Goal: Transaction & Acquisition: Purchase product/service

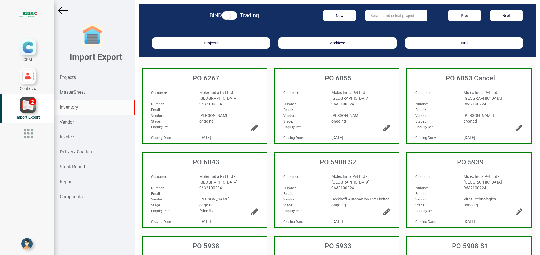
drag, startPoint x: 0, startPoint y: 0, endPoint x: 70, endPoint y: 107, distance: 127.8
click at [70, 107] on strong "Inventory" at bounding box center [69, 107] width 18 height 5
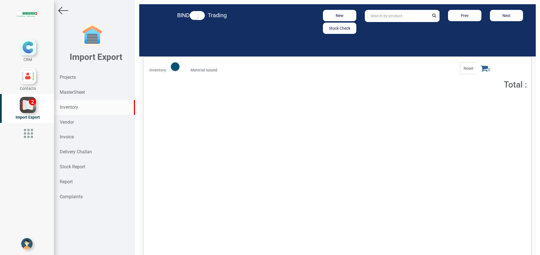
click at [367, 20] on input "text" at bounding box center [397, 16] width 64 height 12
paste input "EL3356-0010"
click at [378, 30] on strong "EL3356-0010" at bounding box center [382, 28] width 24 height 5
click at [412, 103] on span "Total : 42,767.62" at bounding box center [415, 103] width 25 height 4
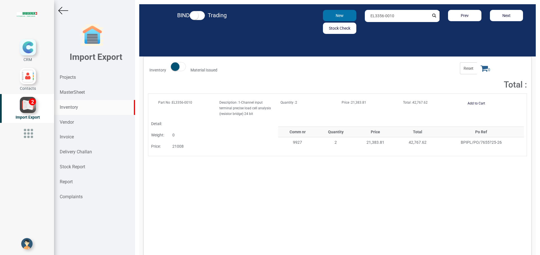
drag, startPoint x: 393, startPoint y: 16, endPoint x: 326, endPoint y: 16, distance: 66.5
click at [326, 16] on div "New Stock Check EL3356-0010 Prev Next" at bounding box center [402, 22] width 258 height 24
paste input "95"
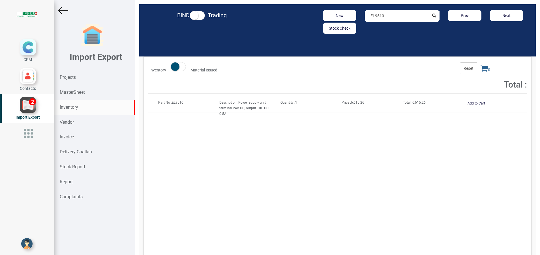
click at [354, 102] on span "Price : 6,615.26" at bounding box center [352, 103] width 23 height 4
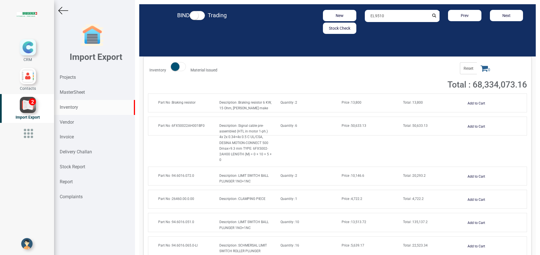
drag, startPoint x: 396, startPoint y: 17, endPoint x: 302, endPoint y: 16, distance: 93.9
click at [302, 16] on div "New Stock Check EL9510 Prev Next" at bounding box center [402, 22] width 258 height 24
paste input "5151"
drag, startPoint x: 393, startPoint y: 18, endPoint x: 305, endPoint y: 21, distance: 88.0
click at [306, 21] on div "New Stock Check EL5151 Prev Next" at bounding box center [402, 22] width 258 height 24
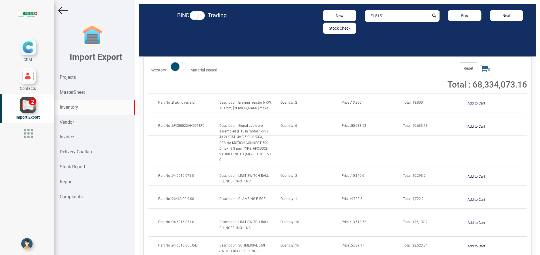
paste input "IN MAT9000081.U"
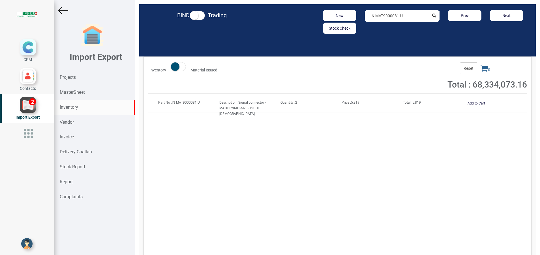
type input "IN MAT9000081.U"
click at [403, 103] on strong "Total :" at bounding box center [407, 103] width 9 height 4
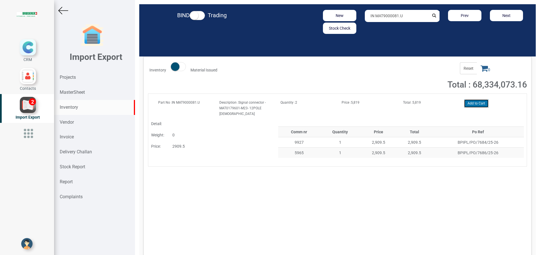
click at [477, 104] on button "Add to Cart" at bounding box center [476, 104] width 24 height 8
click at [478, 73] on span "1" at bounding box center [485, 69] width 17 height 12
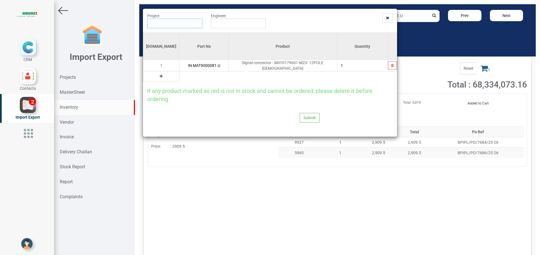
click at [172, 26] on input "text" at bounding box center [174, 24] width 55 height 10
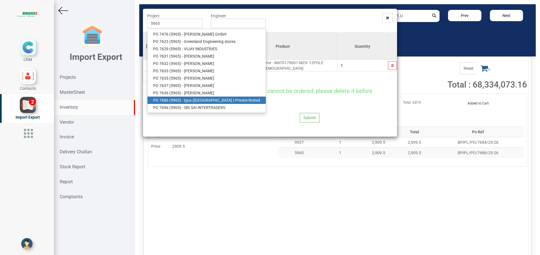
click at [210, 98] on link "PO 7686 ( 5965 ) - Igus (India ) Private limited" at bounding box center [206, 100] width 118 height 7
type input "PO 7686 ( 5965 ) - Igus (India ) Private limited"
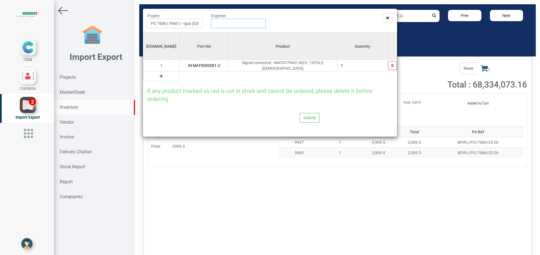
click at [227, 27] on input "text" at bounding box center [238, 24] width 55 height 10
click at [230, 35] on link "G opinath Anandan" at bounding box center [233, 34] width 45 height 7
type input "Gopinath Anandan"
click at [307, 115] on button "Submit" at bounding box center [309, 118] width 20 height 10
click at [297, 102] on button "Yes" at bounding box center [298, 101] width 18 height 10
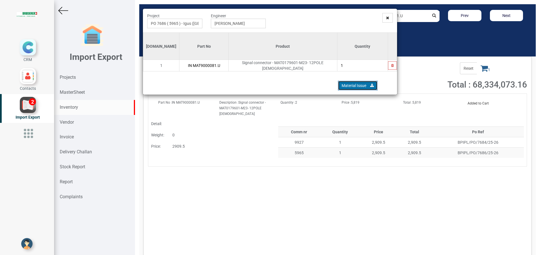
click at [354, 84] on link "Material Issue" at bounding box center [358, 86] width 40 height 10
click at [386, 15] on span at bounding box center [387, 18] width 10 height 10
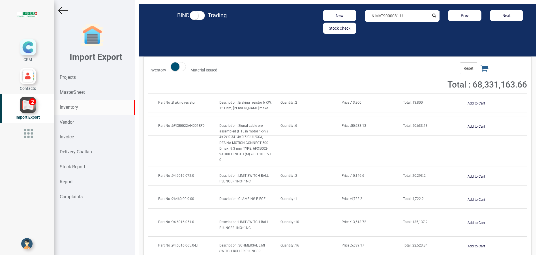
click at [408, 15] on input "IN MAT9000081.U" at bounding box center [397, 16] width 64 height 12
click at [387, 27] on strong "IN MAT9000081." at bounding box center [385, 28] width 30 height 5
type input "IN MAT9000081.U"
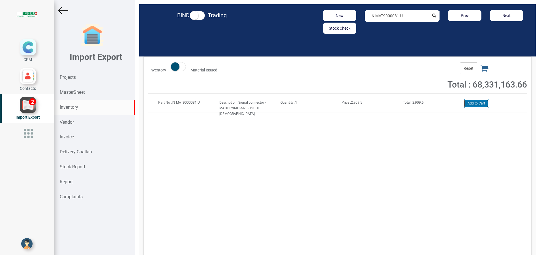
click at [469, 100] on button "Add to Cart" at bounding box center [476, 104] width 24 height 8
click at [480, 70] on icon at bounding box center [483, 68] width 7 height 8
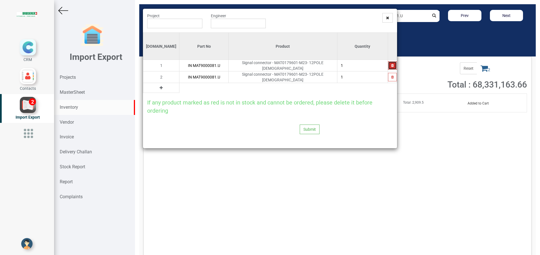
click at [391, 65] on icon "button" at bounding box center [392, 65] width 3 height 3
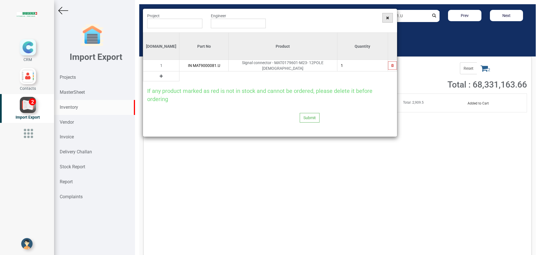
click at [384, 18] on span at bounding box center [387, 18] width 10 height 10
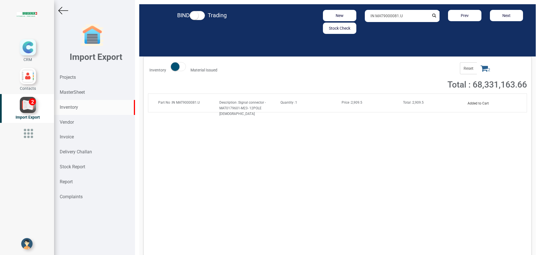
click at [407, 104] on strong "Total :" at bounding box center [407, 103] width 9 height 4
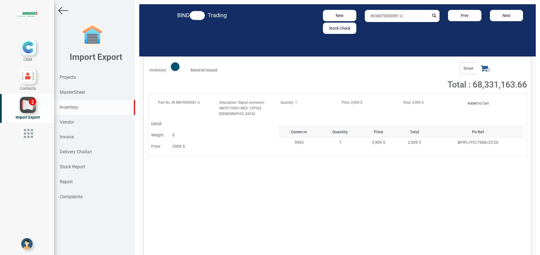
click at [477, 73] on span "2" at bounding box center [485, 69] width 17 height 12
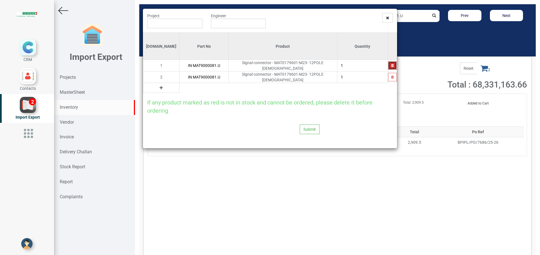
click at [391, 68] on button "button" at bounding box center [392, 65] width 9 height 8
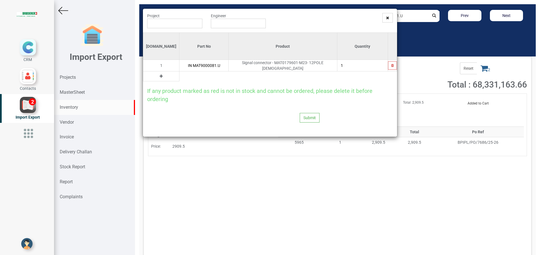
click at [160, 74] on icon at bounding box center [161, 76] width 3 height 4
click at [179, 73] on input "text" at bounding box center [203, 77] width 49 height 10
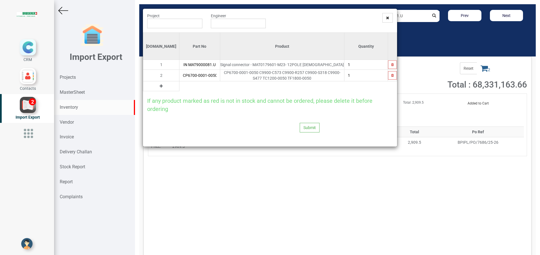
type input "CP6700-0001-0050// 000437956"
click at [160, 85] on icon at bounding box center [161, 86] width 3 height 4
click at [179, 85] on input "text" at bounding box center [199, 86] width 40 height 10
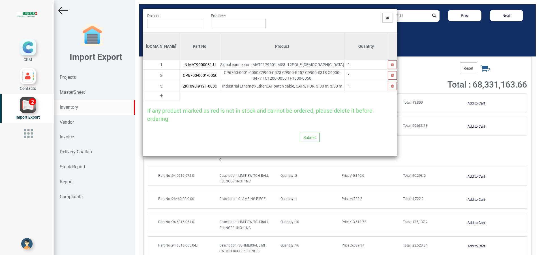
type input "ZK1090-9191-0030"
type input "2"
click at [160, 96] on icon at bounding box center [161, 96] width 3 height 4
click at [179, 96] on input "text" at bounding box center [199, 96] width 40 height 10
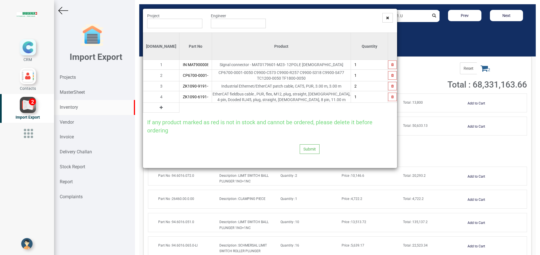
type input "ZK1090-6191-0110"
click at [160, 108] on icon at bounding box center [161, 108] width 3 height 4
click at [179, 111] on input "text" at bounding box center [195, 108] width 32 height 10
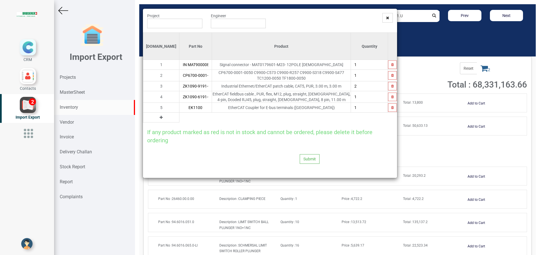
type input "EK1100"
click at [160, 117] on icon at bounding box center [161, 118] width 3 height 4
click at [179, 117] on input "text" at bounding box center [195, 118] width 32 height 10
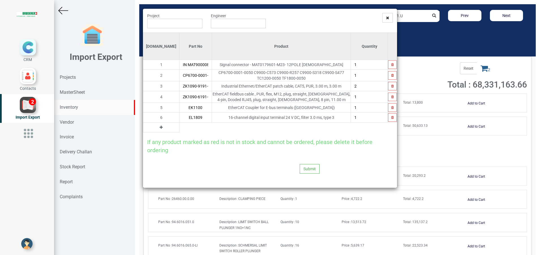
type input "EL1809"
type input "3"
click at [158, 130] on button at bounding box center [161, 127] width 7 height 6
click at [179, 129] on input "text" at bounding box center [195, 128] width 32 height 10
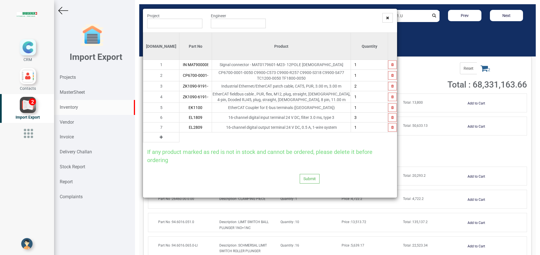
type input "EL2809"
type input "2"
click at [158, 138] on button at bounding box center [161, 137] width 7 height 6
click at [179, 138] on input "text" at bounding box center [195, 138] width 32 height 10
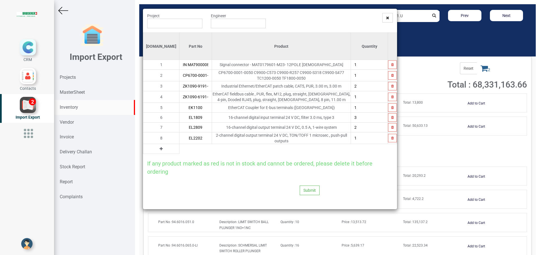
type input "EL2202"
click at [158, 149] on button at bounding box center [161, 149] width 7 height 6
click at [179, 149] on input "text" at bounding box center [195, 149] width 32 height 10
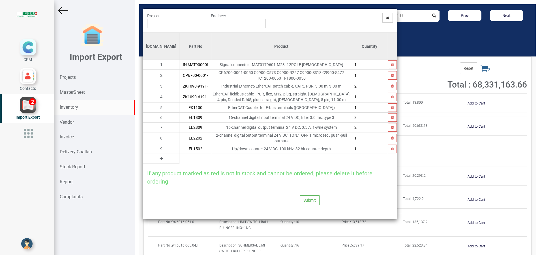
type input "EL1502"
click at [158, 159] on button at bounding box center [161, 159] width 7 height 6
click at [181, 158] on input "text" at bounding box center [195, 159] width 32 height 10
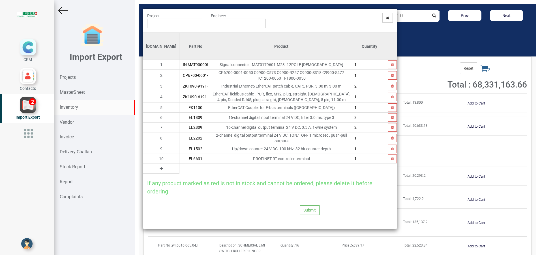
type input "EL6631"
click at [158, 167] on button at bounding box center [161, 169] width 7 height 6
click at [179, 167] on input "text" at bounding box center [195, 169] width 32 height 10
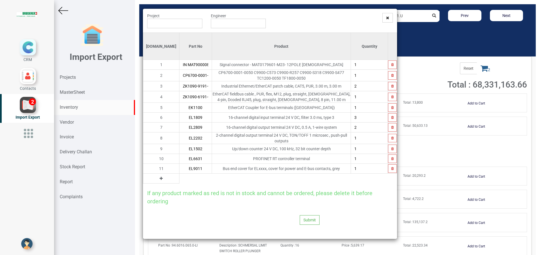
type input "EL9011"
click at [160, 177] on icon at bounding box center [161, 179] width 3 height 4
click at [179, 179] on input "text" at bounding box center [195, 179] width 32 height 10
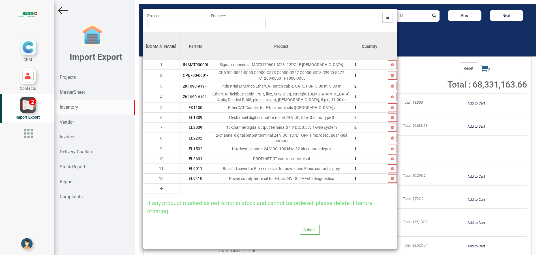
type input "EL9410"
click at [158, 188] on button at bounding box center [161, 189] width 7 height 6
click at [179, 187] on input "text" at bounding box center [195, 189] width 32 height 10
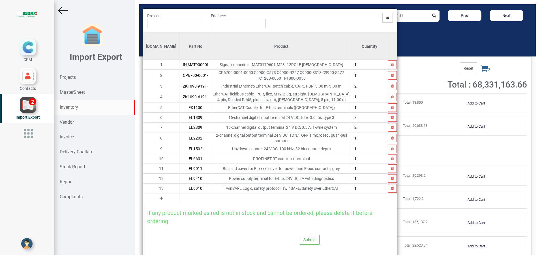
type input "EL6910"
click at [160, 197] on icon at bounding box center [161, 199] width 3 height 4
click at [186, 200] on input "text" at bounding box center [195, 199] width 32 height 10
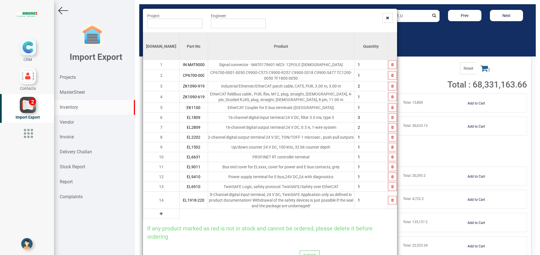
type input "EL1918-2200"
type input "4"
click at [160, 213] on icon at bounding box center [161, 214] width 3 height 4
click at [179, 213] on input "text" at bounding box center [193, 214] width 28 height 10
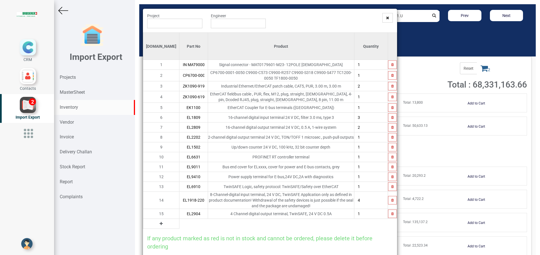
type input "EL2904"
type input "3"
click at [158, 225] on button at bounding box center [161, 224] width 7 height 6
click at [179, 223] on input "text" at bounding box center [193, 224] width 28 height 10
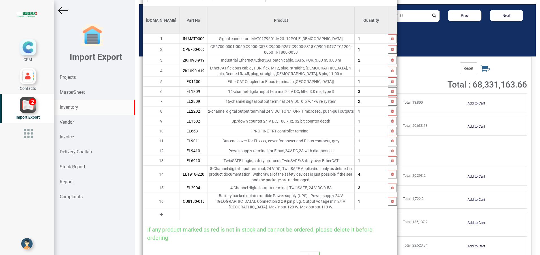
scroll to position [49, 0]
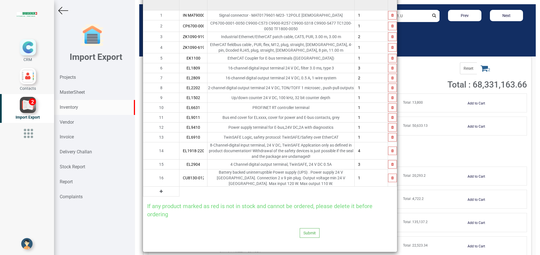
type input "CU8130-0120"
click at [160, 190] on icon at bounding box center [161, 192] width 3 height 4
click at [179, 187] on input "text" at bounding box center [193, 192] width 28 height 10
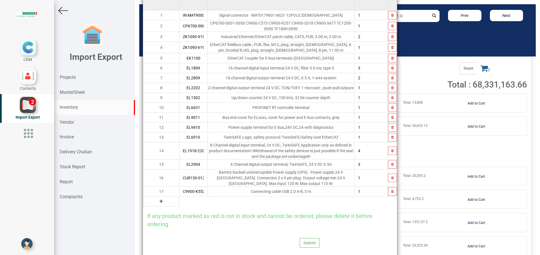
type input "C9900-K552"
click at [160, 200] on icon at bounding box center [161, 202] width 3 height 4
click at [179, 198] on input "text" at bounding box center [193, 202] width 28 height 10
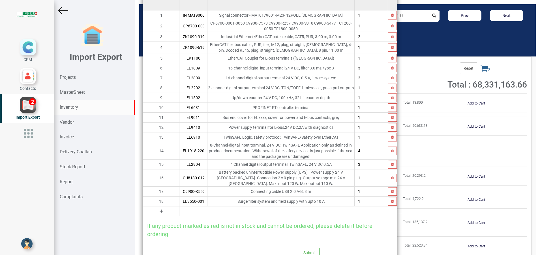
type input "EL9550-0012"
click at [160, 210] on icon at bounding box center [161, 212] width 3 height 4
click at [179, 207] on input "text" at bounding box center [193, 212] width 28 height 10
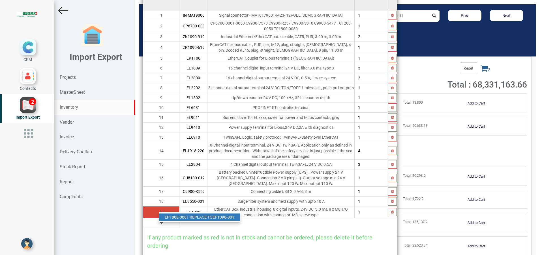
scroll to position [0, 0]
type input "E"
type input "EP1098-0001"
click at [160, 221] on icon at bounding box center [161, 223] width 3 height 4
click at [179, 218] on input "text" at bounding box center [193, 223] width 28 height 10
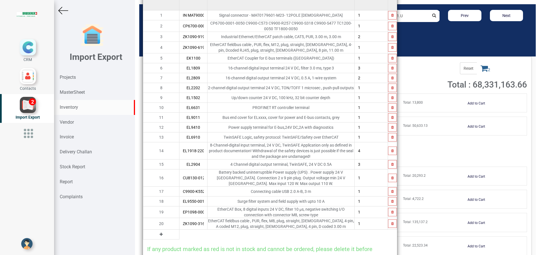
type input "ZK1090-3161-0030"
click at [160, 233] on icon at bounding box center [161, 235] width 3 height 4
click at [179, 230] on input "text" at bounding box center [193, 235] width 28 height 10
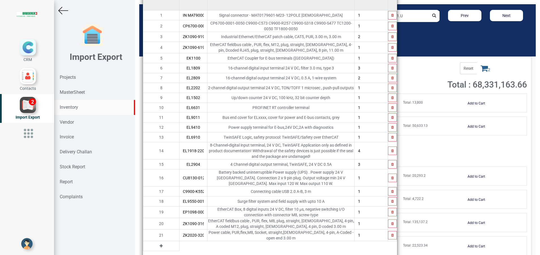
type input "ZK2020-3200-0030"
click at [158, 243] on button at bounding box center [161, 246] width 7 height 6
click at [179, 242] on input "text" at bounding box center [193, 247] width 28 height 10
type input "EL3356-0010"
type input "2"
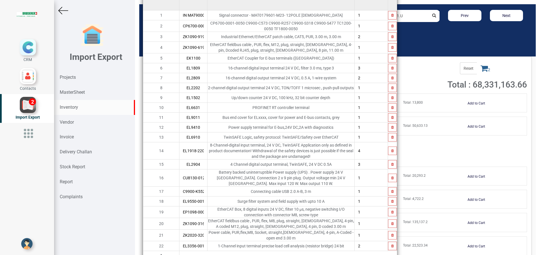
scroll to position [112, 0]
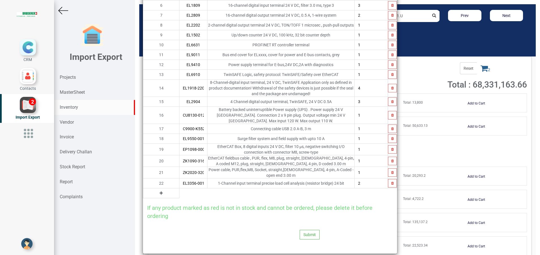
click at [158, 190] on button at bounding box center [161, 193] width 7 height 6
click at [179, 189] on input "text" at bounding box center [193, 194] width 28 height 10
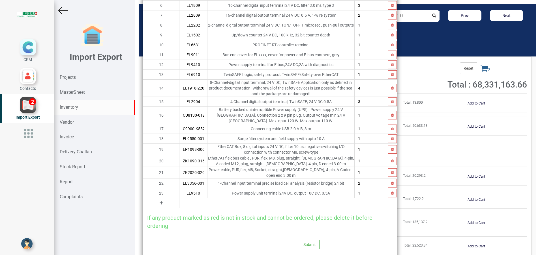
type input "EL9510"
click at [160, 201] on icon at bounding box center [161, 203] width 3 height 4
click at [179, 199] on input "text" at bounding box center [193, 204] width 28 height 10
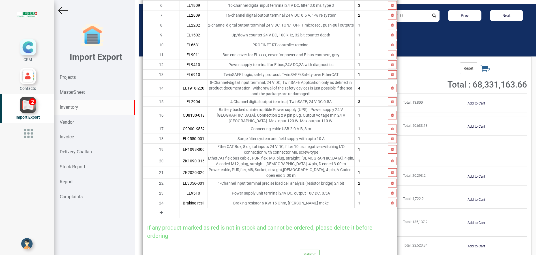
type input "Braking resistor"
click at [160, 211] on icon at bounding box center [161, 213] width 3 height 4
click at [179, 208] on input "text" at bounding box center [193, 213] width 28 height 10
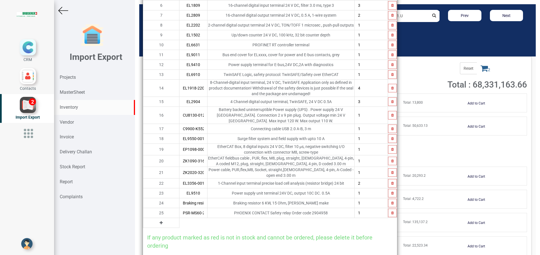
type input "PSR-MS60-2NO-24DC-SC"
type input "3"
click at [160, 221] on icon at bounding box center [161, 223] width 3 height 4
click at [179, 218] on input "text" at bounding box center [193, 223] width 28 height 10
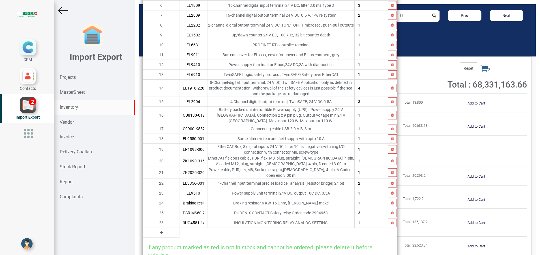
type input "3UG4581-1AW31"
type input "2"
click at [158, 230] on button at bounding box center [161, 233] width 7 height 6
click at [179, 228] on input "text" at bounding box center [193, 233] width 28 height 10
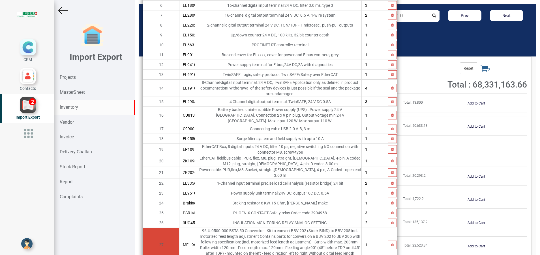
scroll to position [111, 0]
type input "MFL 96.U.0500.000"
click at [390, 243] on button "button" at bounding box center [392, 247] width 9 height 8
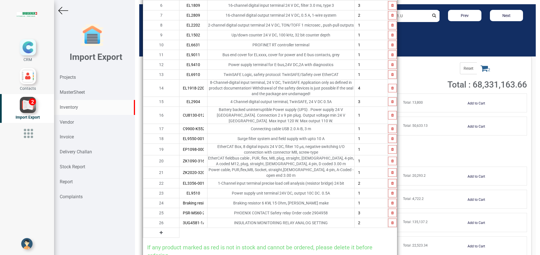
click at [160, 231] on icon at bounding box center [161, 233] width 3 height 4
click at [154, 228] on td "27" at bounding box center [161, 233] width 36 height 10
click at [179, 228] on input "text" at bounding box center [193, 233] width 28 height 10
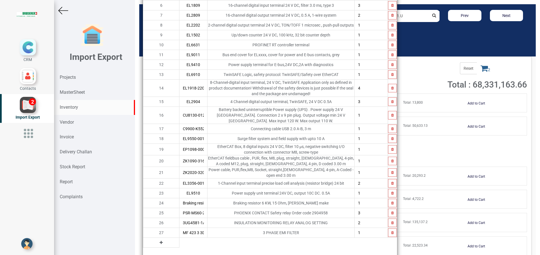
type input "MF 423 3 3D BS E100090-6"
click at [158, 240] on button at bounding box center [161, 243] width 7 height 6
click at [179, 238] on input "text" at bounding box center [193, 243] width 28 height 10
type input "V116"
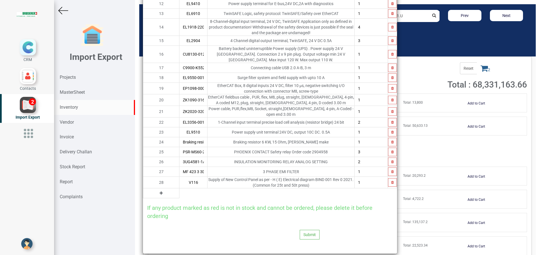
click at [160, 191] on icon at bounding box center [161, 193] width 3 height 4
click at [179, 189] on input "text" at bounding box center [193, 194] width 28 height 10
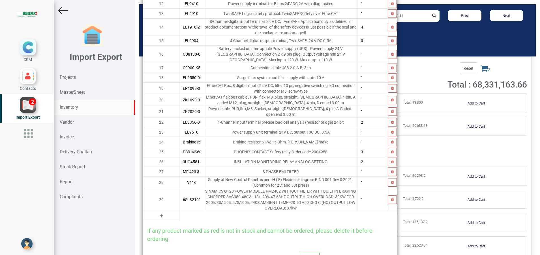
type input "6SL32101PE275UL0"
click at [160, 214] on icon at bounding box center [161, 216] width 3 height 4
click at [179, 212] on input "text" at bounding box center [191, 217] width 24 height 10
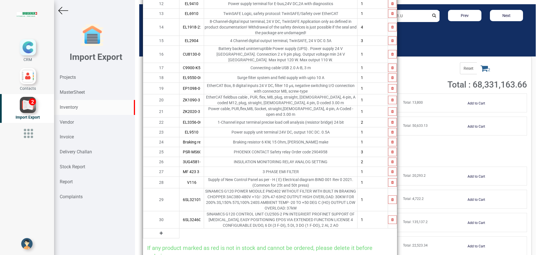
type input "6SL32460BA221FA0"
click at [160, 232] on icon at bounding box center [161, 234] width 3 height 4
click at [179, 229] on input "text" at bounding box center [191, 234] width 24 height 10
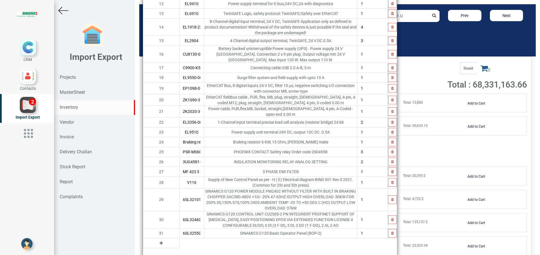
type input "6SL32550AA004CA1"
click at [160, 242] on icon at bounding box center [161, 244] width 3 height 4
click at [179, 239] on input "text" at bounding box center [191, 244] width 24 height 10
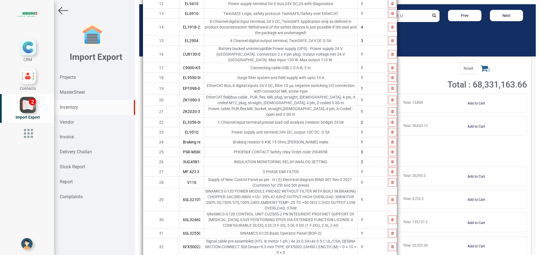
type input "6FX50022AH001BF0"
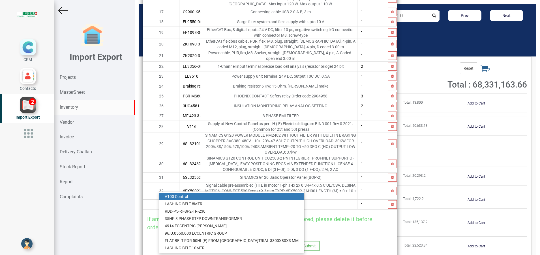
click at [179, 200] on input "TR" at bounding box center [191, 205] width 24 height 10
type input "T"
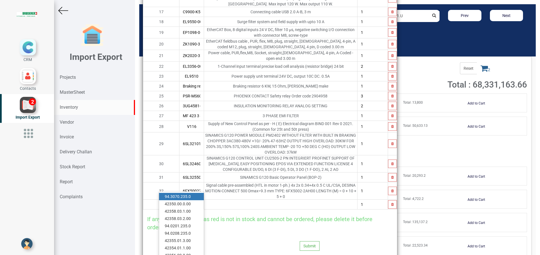
type input "2"
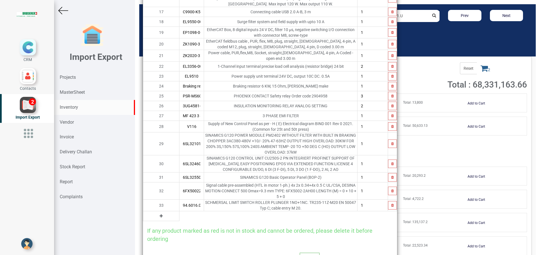
type input "94.6016.065.0-LI"
type input "4"
click at [160, 214] on icon at bounding box center [161, 216] width 3 height 4
click at [179, 212] on input "text" at bounding box center [191, 217] width 24 height 10
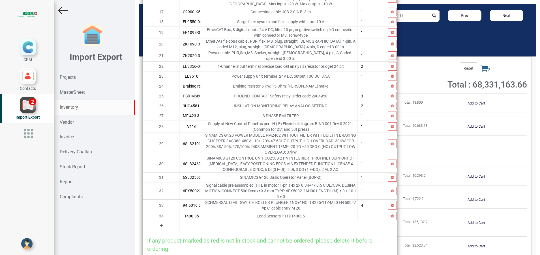
type input "T400-35"
type input "2"
click at [160, 224] on icon at bounding box center [161, 226] width 3 height 4
click at [179, 221] on input "text" at bounding box center [191, 226] width 24 height 10
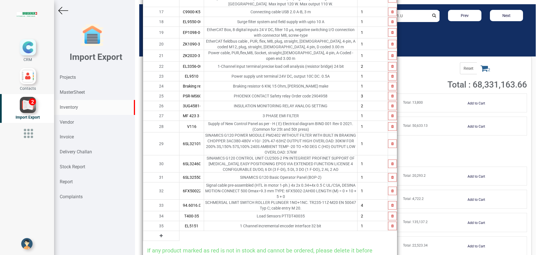
type input "EL5151"
click at [160, 234] on icon at bounding box center [161, 236] width 3 height 4
click at [179, 231] on input "text" at bounding box center [191, 236] width 24 height 10
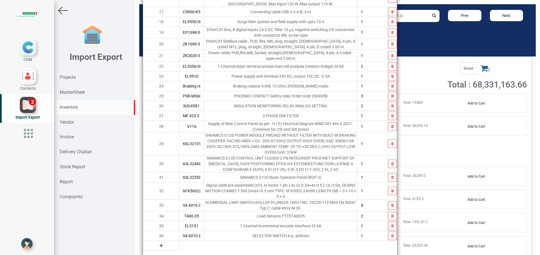
type input "94.6010.600.6"
click at [160, 244] on icon at bounding box center [161, 246] width 3 height 4
click at [179, 241] on input "text" at bounding box center [191, 246] width 24 height 10
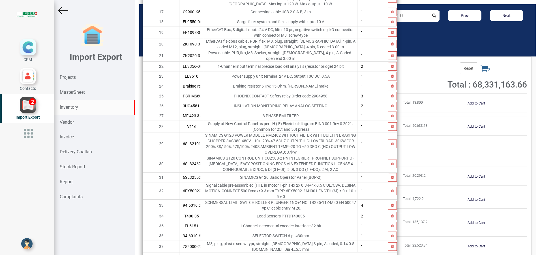
type input "ZS2000-2210"
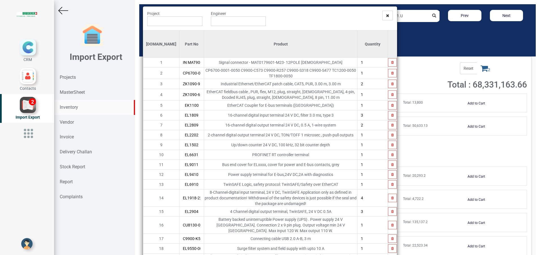
scroll to position [0, 0]
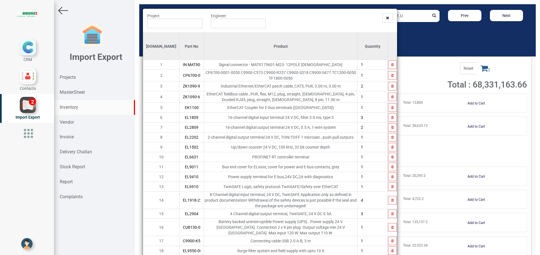
type input "8"
click at [165, 25] on input "text" at bounding box center [174, 24] width 55 height 10
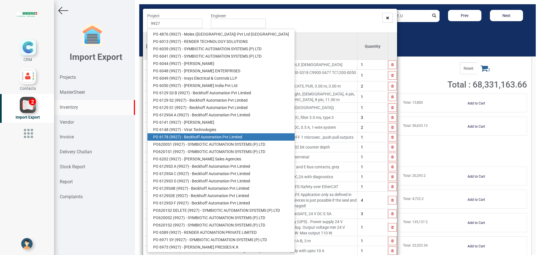
drag, startPoint x: 208, startPoint y: 135, endPoint x: 207, endPoint y: 111, distance: 24.3
click at [208, 135] on link "PO 6178 ( 9927 ) - Beckhoff Automation Pvt Limited" at bounding box center [220, 136] width 147 height 7
type input "PO 6178 ( 9927 ) - Beckhoff Automation Pvt Limited"
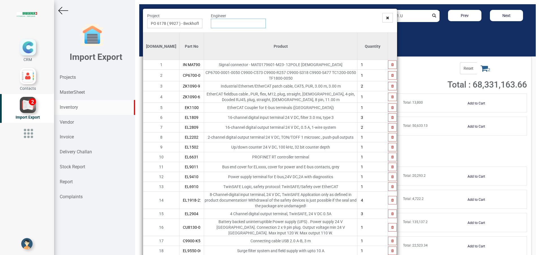
click at [217, 26] on input "text" at bounding box center [238, 24] width 55 height 10
click at [222, 34] on link "G opinath Anandan" at bounding box center [233, 34] width 45 height 7
type input "Gopinath Anandan"
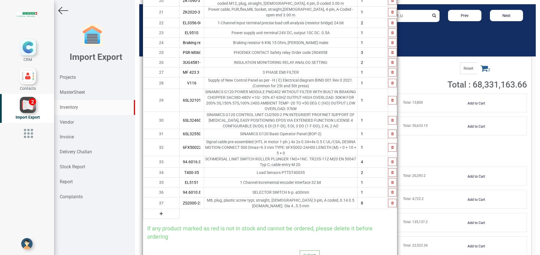
scroll to position [273, 0]
click at [305, 250] on button "Submit" at bounding box center [309, 255] width 20 height 10
click at [297, 221] on icon at bounding box center [298, 219] width 4 height 4
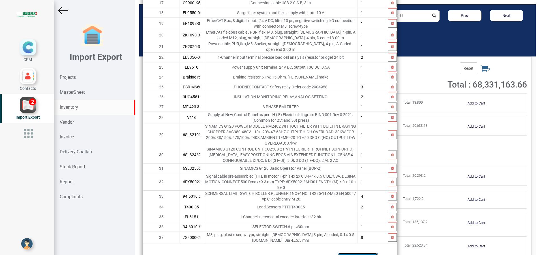
click at [347, 253] on link "Material Issue" at bounding box center [358, 258] width 40 height 10
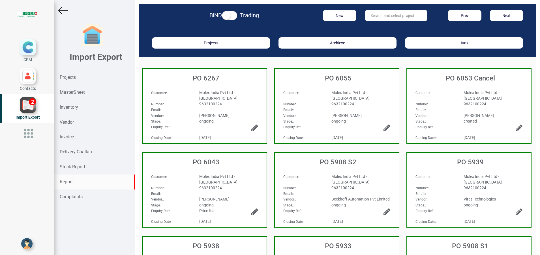
click at [72, 183] on strong "Report" at bounding box center [66, 181] width 13 height 5
select select
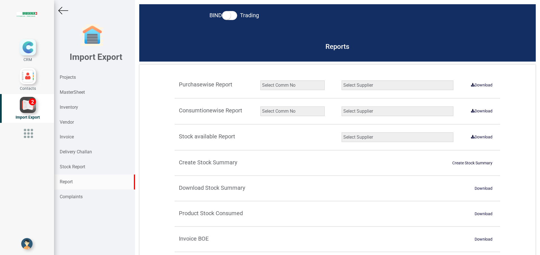
click at [362, 137] on select "Select Supplier XNG Automation solutions BRUDERER AG Beckhoff Automation Pvt Li…" at bounding box center [397, 138] width 112 height 10
select select "number:3"
click at [341, 133] on select "Select Supplier XNG Automation solutions BRUDERER AG Beckhoff Automation Pvt Li…" at bounding box center [397, 138] width 112 height 10
click at [479, 138] on link "Download" at bounding box center [481, 137] width 28 height 9
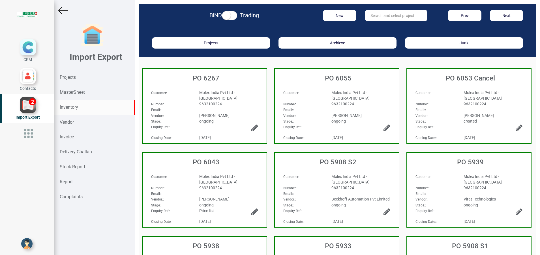
drag, startPoint x: 69, startPoint y: 107, endPoint x: 84, endPoint y: 106, distance: 15.6
click at [69, 107] on strong "Inventory" at bounding box center [69, 107] width 18 height 5
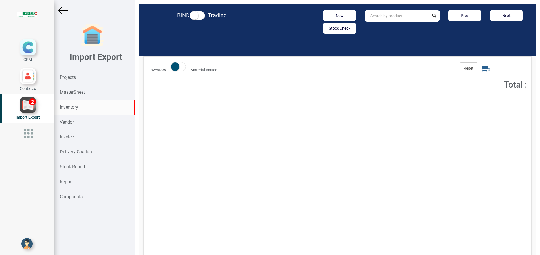
click at [372, 17] on input "text" at bounding box center [397, 16] width 64 height 12
paste input "EL9550-0012"
type input "EL9550-0012"
click at [406, 104] on strong "Total :" at bounding box center [407, 103] width 9 height 4
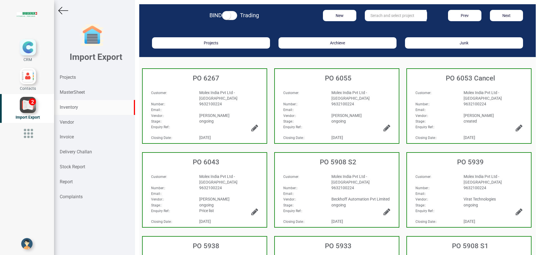
click at [70, 109] on strong "Inventory" at bounding box center [69, 107] width 18 height 5
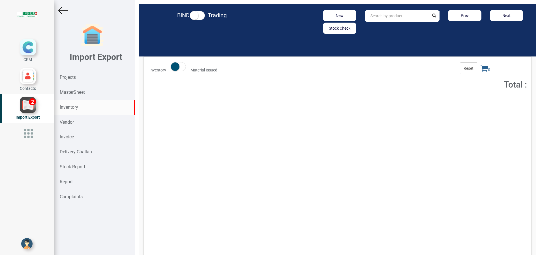
click at [386, 18] on input "text" at bounding box center [397, 16] width 64 height 12
paste input "ZK2020-3200-0030"
type input "ZK2020-3200-0030"
drag, startPoint x: 386, startPoint y: 26, endPoint x: 386, endPoint y: 29, distance: 2.8
click at [386, 26] on strong "ZK2020-3200-0030" at bounding box center [387, 28] width 34 height 5
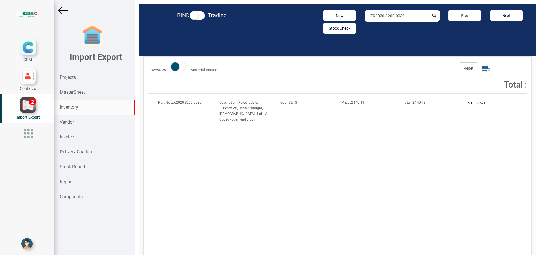
click at [403, 102] on strong "Total :" at bounding box center [407, 103] width 9 height 4
